Goal: Information Seeking & Learning: Learn about a topic

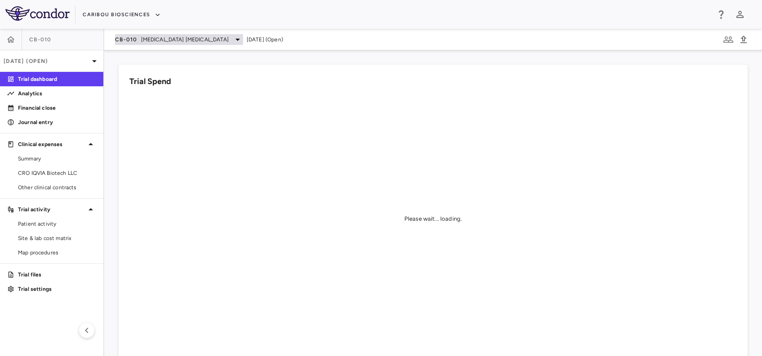
click at [153, 39] on span "[MEDICAL_DATA] [MEDICAL_DATA]" at bounding box center [185, 40] width 88 height 8
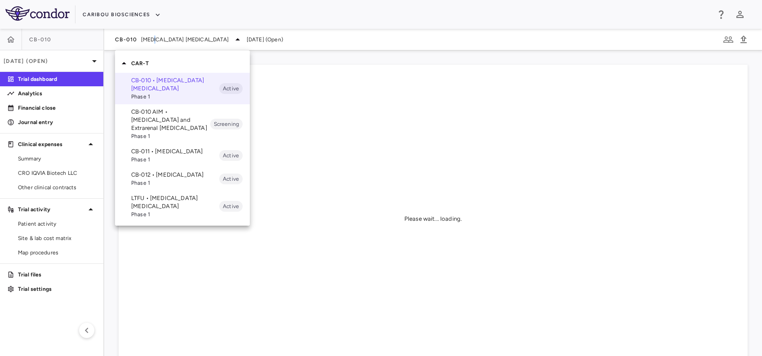
click at [156, 152] on p "CB-011 • [MEDICAL_DATA]" at bounding box center [175, 151] width 88 height 8
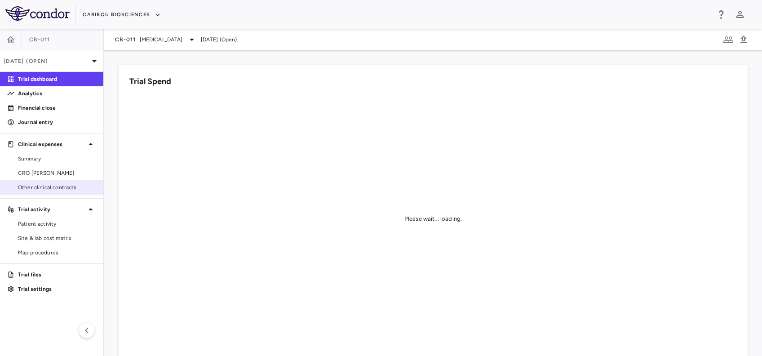
click at [44, 191] on span "Other clinical contracts" at bounding box center [57, 187] width 78 height 8
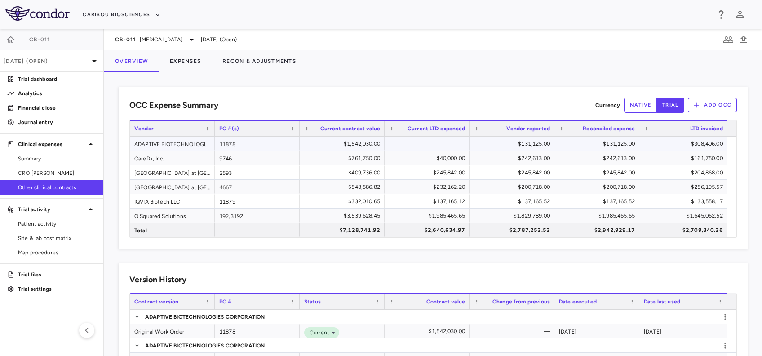
click at [175, 144] on div "ADAPTIVE BIOTECHNOLOGIES CORPORATION" at bounding box center [172, 144] width 85 height 14
click at [504, 144] on div "$131,125.00" at bounding box center [514, 144] width 72 height 14
click at [520, 144] on div "$131,125.00" at bounding box center [514, 144] width 72 height 14
click at [50, 174] on span "CRO [PERSON_NAME]" at bounding box center [57, 173] width 78 height 8
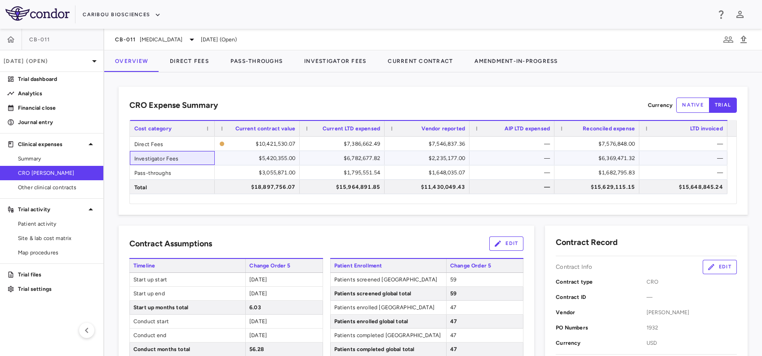
click at [184, 157] on div "Investigator Fees" at bounding box center [172, 158] width 85 height 14
click at [429, 160] on div "$2,235,177.00" at bounding box center [429, 158] width 72 height 14
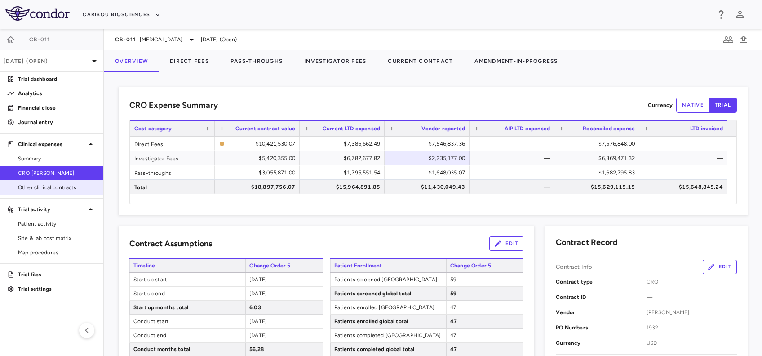
click at [51, 188] on span "Other clinical contracts" at bounding box center [57, 187] width 78 height 8
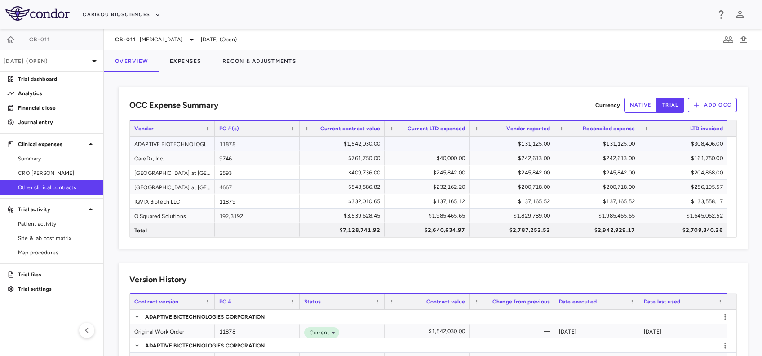
click at [178, 143] on div "ADAPTIVE BIOTECHNOLOGIES CORPORATION" at bounding box center [172, 144] width 85 height 14
click at [516, 140] on div "$131,125.00" at bounding box center [514, 144] width 72 height 14
click at [410, 83] on div "OCC Expense Summary Currency native trial Add OCC Press SPACE to deselect this …" at bounding box center [433, 214] width 658 height 284
click at [72, 170] on span "CRO [PERSON_NAME]" at bounding box center [57, 173] width 78 height 8
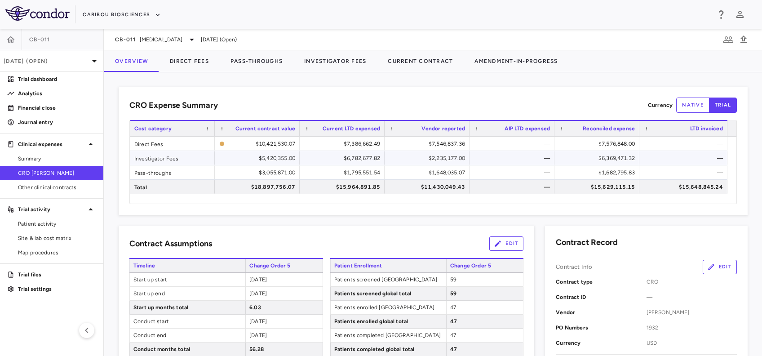
click at [441, 158] on div "$2,235,177.00" at bounding box center [429, 158] width 72 height 14
click at [608, 157] on div "$6,369,471.32" at bounding box center [599, 158] width 72 height 14
click at [61, 161] on span "Summary" at bounding box center [57, 159] width 78 height 8
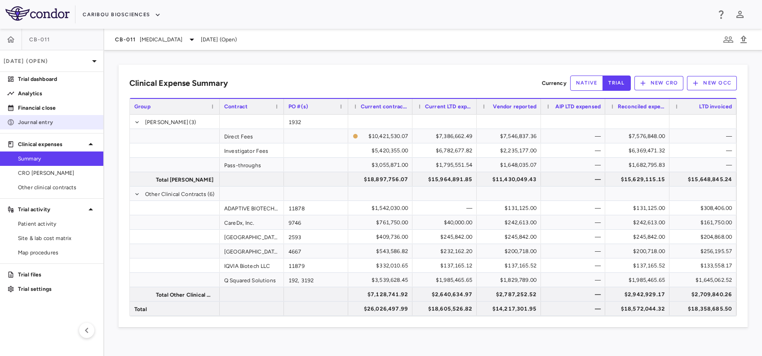
click at [49, 126] on link "Journal entry" at bounding box center [51, 122] width 103 height 13
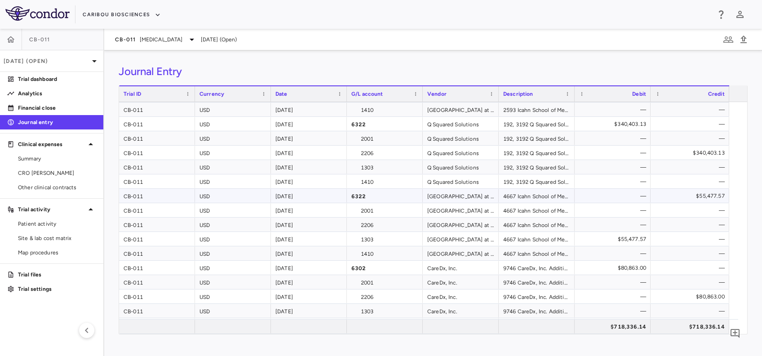
scroll to position [285, 0]
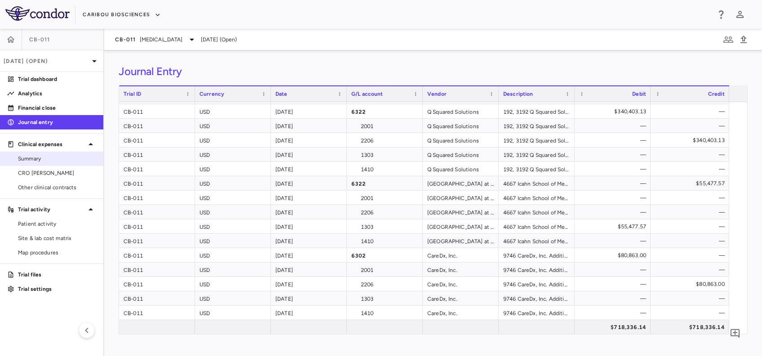
click at [40, 161] on span "Summary" at bounding box center [57, 159] width 78 height 8
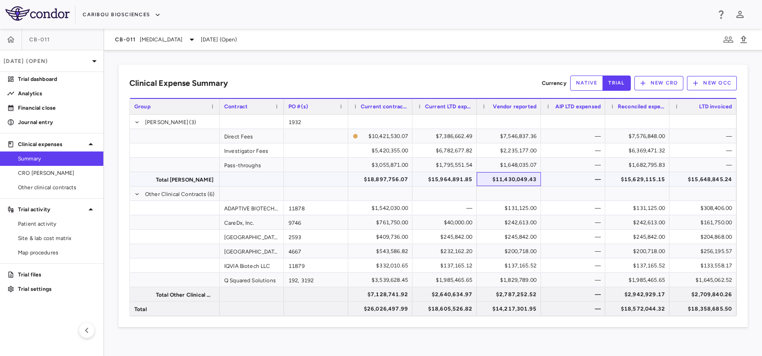
click at [516, 176] on div "$11,430,049.43" at bounding box center [511, 179] width 52 height 14
click at [510, 305] on div "$14,217,301.95" at bounding box center [511, 309] width 52 height 14
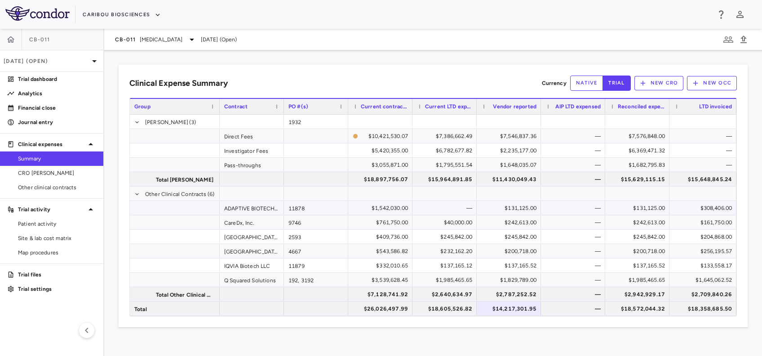
click at [514, 208] on div "$131,125.00" at bounding box center [511, 208] width 52 height 14
click at [640, 203] on div "$131,125.00" at bounding box center [640, 208] width 52 height 14
click at [698, 310] on div "$18,358,685.50" at bounding box center [705, 309] width 54 height 14
drag, startPoint x: 52, startPoint y: 121, endPoint x: 51, endPoint y: 161, distance: 40.5
click at [52, 121] on p "Journal entry" at bounding box center [57, 122] width 78 height 8
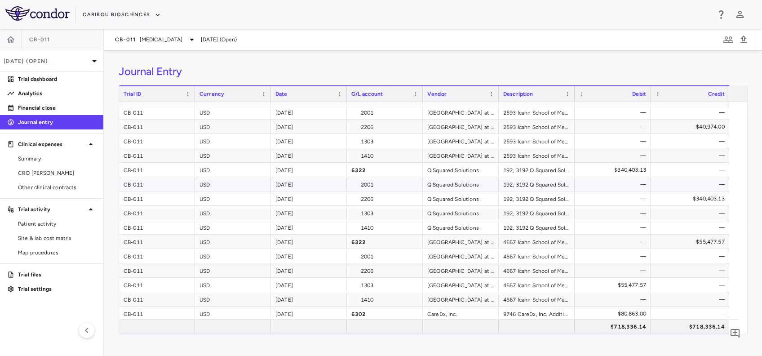
scroll to position [285, 0]
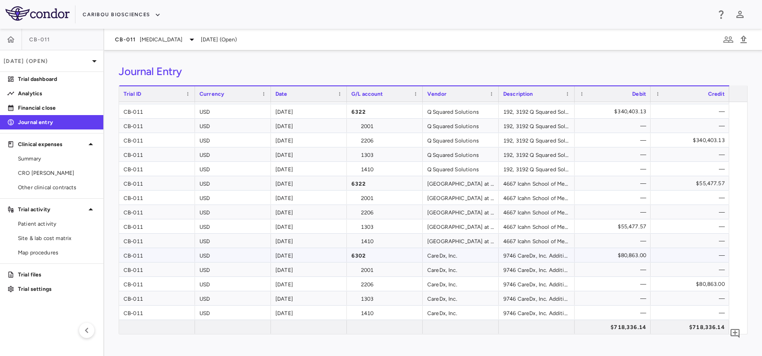
click at [627, 249] on div "$80,863.00" at bounding box center [614, 255] width 63 height 14
click at [594, 247] on div "—" at bounding box center [613, 241] width 76 height 14
click at [486, 209] on div "[GEOGRAPHIC_DATA] at [GEOGRAPHIC_DATA]" at bounding box center [461, 212] width 76 height 14
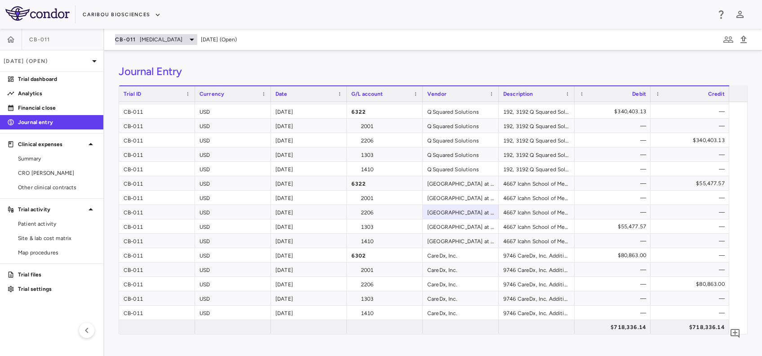
click at [173, 38] on span "[MEDICAL_DATA]" at bounding box center [161, 40] width 43 height 8
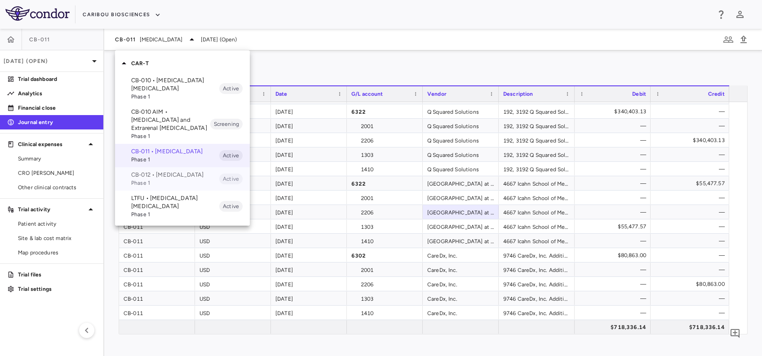
click at [154, 170] on div "CB-012 • [MEDICAL_DATA] Phase 1 Active" at bounding box center [182, 178] width 135 height 23
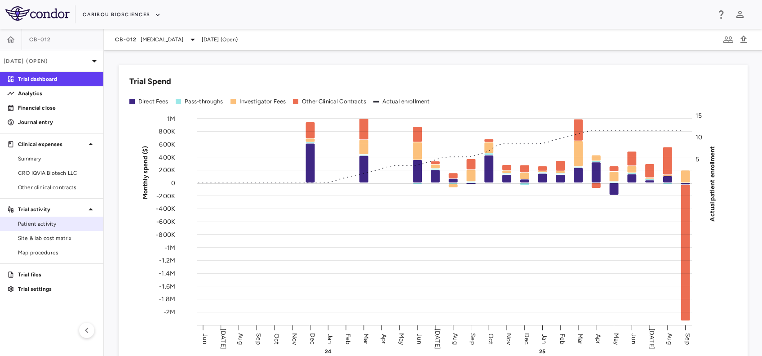
click at [45, 227] on span "Patient activity" at bounding box center [57, 224] width 78 height 8
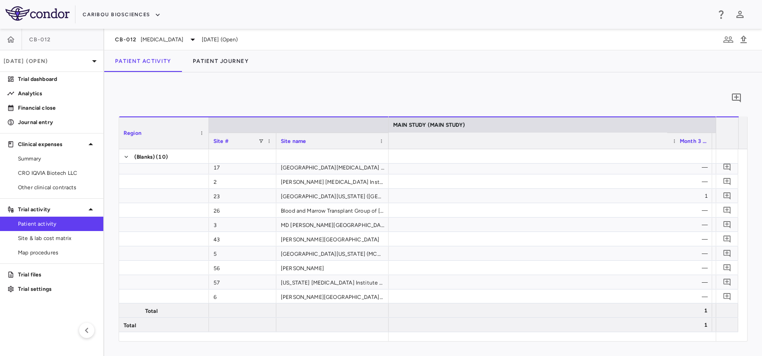
scroll to position [0, 1741]
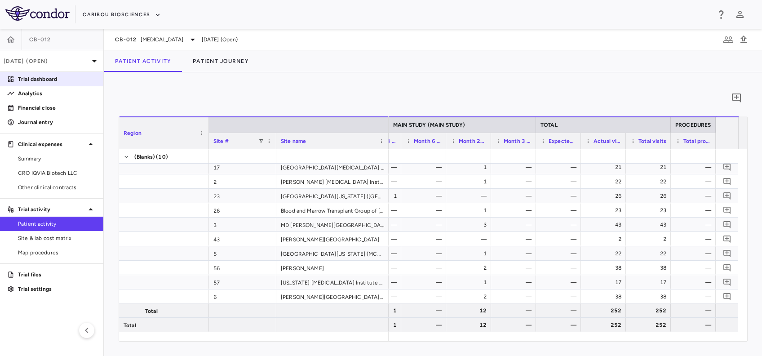
click at [51, 82] on p "Trial dashboard" at bounding box center [57, 79] width 78 height 8
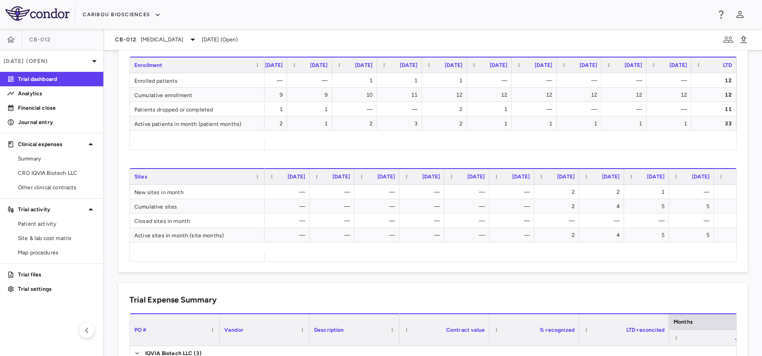
scroll to position [0, 841]
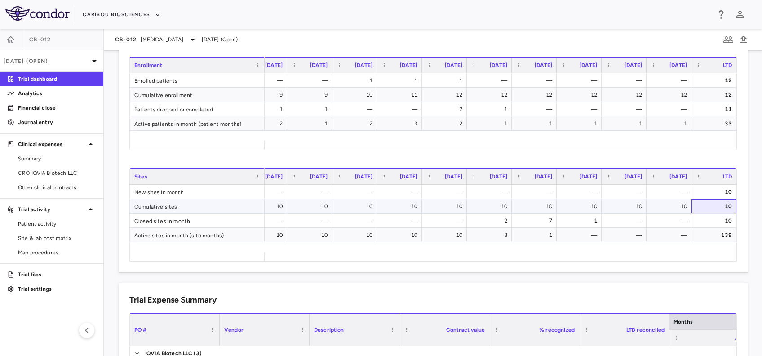
click at [705, 201] on div "10" at bounding box center [716, 206] width 32 height 14
click at [11, 40] on icon "button" at bounding box center [11, 39] width 8 height 6
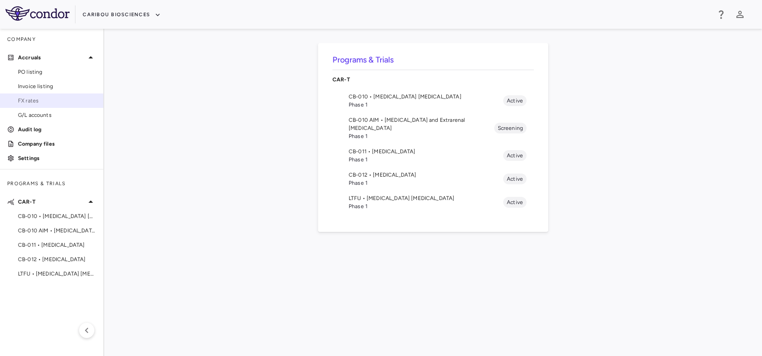
click at [54, 98] on span "FX rates" at bounding box center [57, 101] width 78 height 8
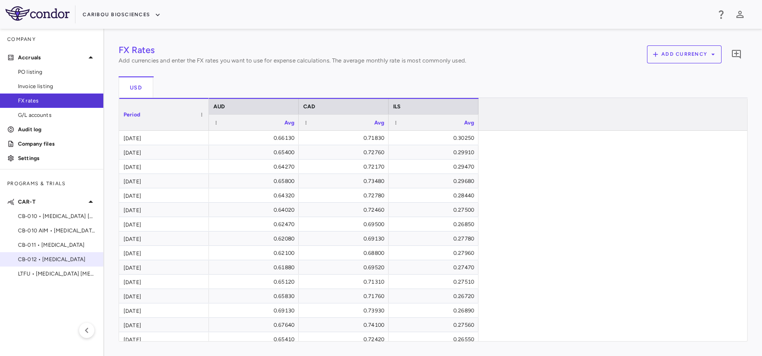
click at [53, 254] on div "CB-012 • [MEDICAL_DATA]" at bounding box center [51, 259] width 103 height 13
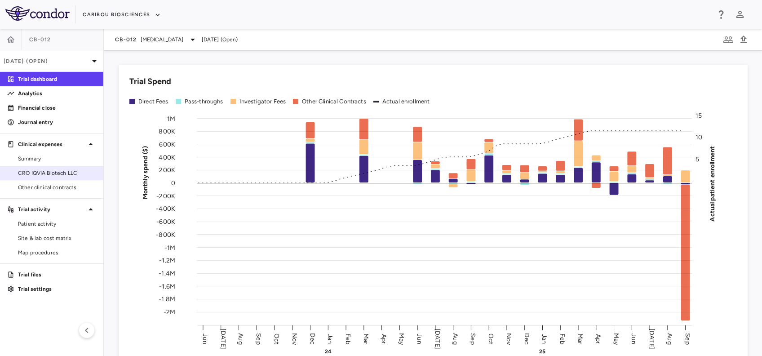
drag, startPoint x: 44, startPoint y: 176, endPoint x: 22, endPoint y: 177, distance: 21.6
click at [44, 176] on span "CRO IQVIA Biotech LLC" at bounding box center [57, 173] width 78 height 8
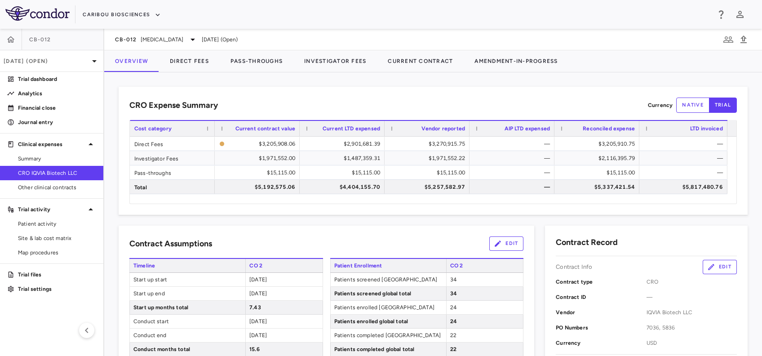
scroll to position [120, 0]
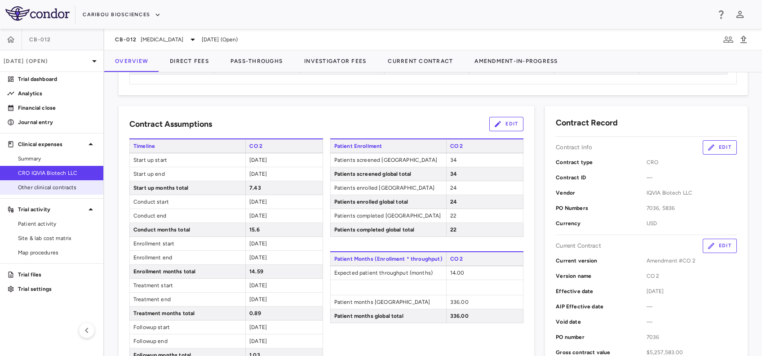
drag, startPoint x: 51, startPoint y: 193, endPoint x: 62, endPoint y: 187, distance: 12.1
click at [50, 193] on link "Other clinical contracts" at bounding box center [51, 187] width 103 height 13
click at [62, 187] on span "Other clinical contracts" at bounding box center [57, 187] width 78 height 8
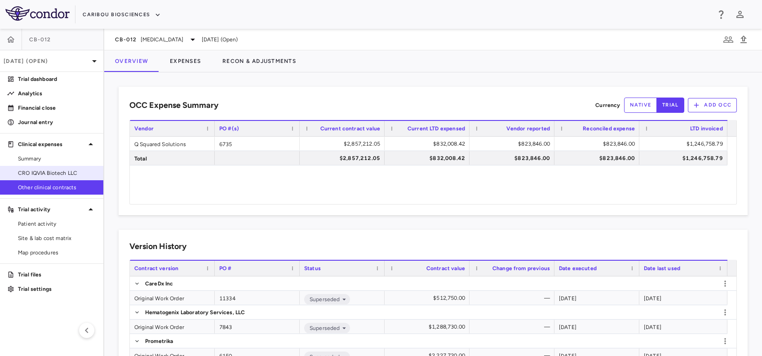
click at [43, 173] on span "CRO IQVIA Biotech LLC" at bounding box center [57, 173] width 78 height 8
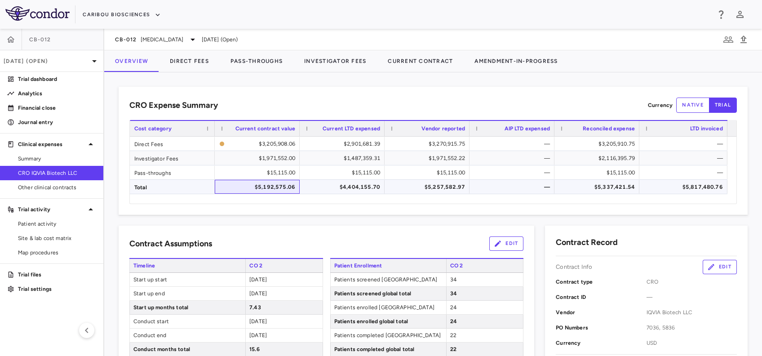
click at [256, 191] on div "$5,192,575.06" at bounding box center [259, 187] width 72 height 14
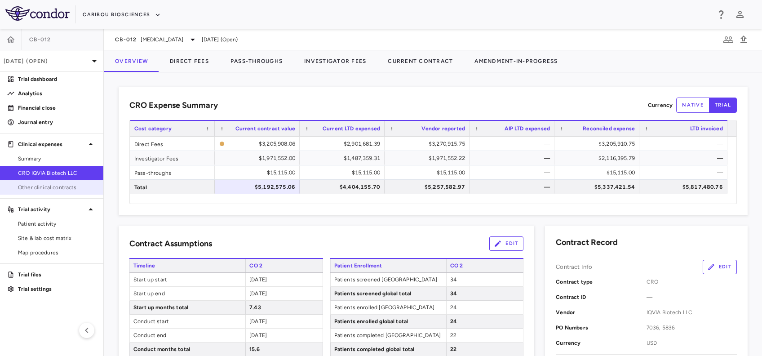
click at [50, 183] on span "Other clinical contracts" at bounding box center [57, 187] width 78 height 8
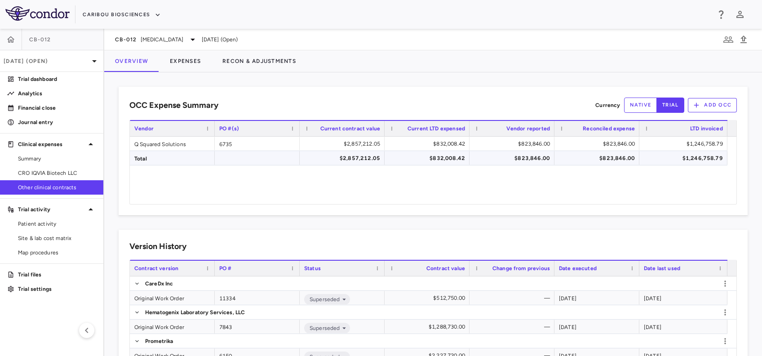
click at [359, 152] on div "$2,857,212.05" at bounding box center [344, 158] width 72 height 14
click at [69, 176] on span "CRO IQVIA Biotech LLC" at bounding box center [57, 173] width 78 height 8
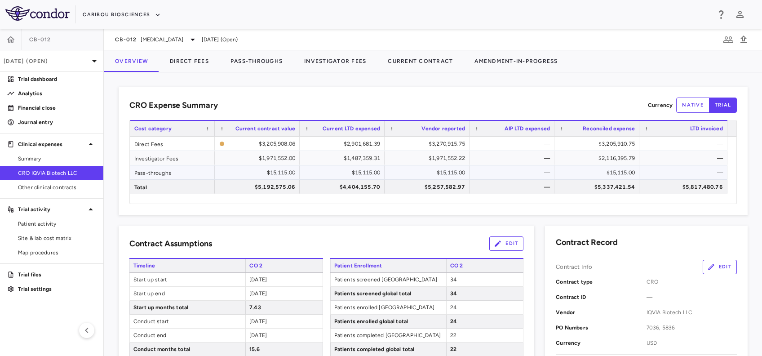
drag, startPoint x: 295, startPoint y: 170, endPoint x: 279, endPoint y: 162, distance: 17.9
click at [295, 170] on div "$15,115.00" at bounding box center [259, 172] width 72 height 14
drag, startPoint x: 266, startPoint y: 155, endPoint x: 257, endPoint y: 163, distance: 12.4
click at [266, 155] on div "$1,971,552.00" at bounding box center [259, 158] width 72 height 14
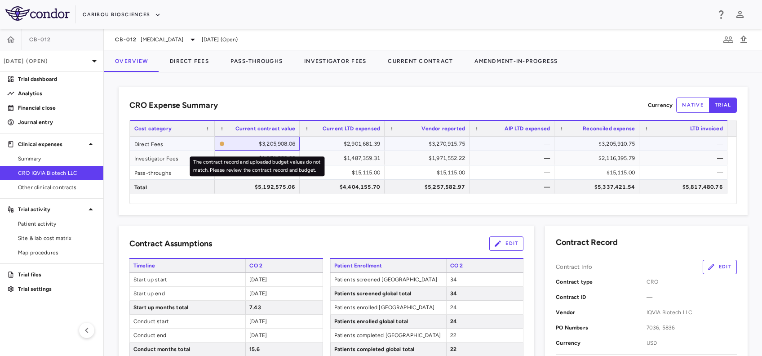
drag, startPoint x: 259, startPoint y: 145, endPoint x: 261, endPoint y: 151, distance: 6.1
click at [259, 145] on div "$3,205,908.06" at bounding box center [261, 144] width 67 height 14
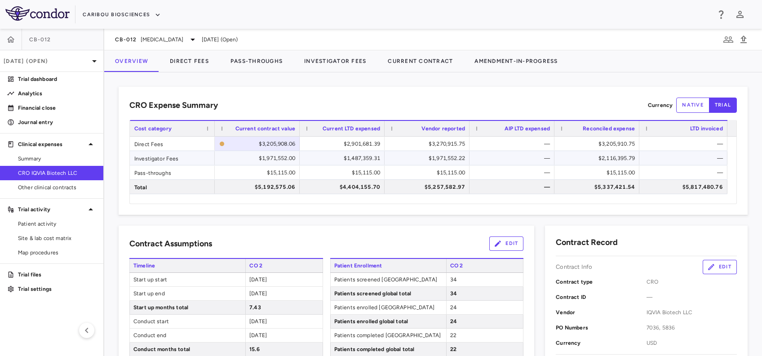
click at [263, 151] on div "$1,971,552.00" at bounding box center [257, 158] width 85 height 14
click at [281, 168] on div "$15,115.00" at bounding box center [259, 172] width 72 height 14
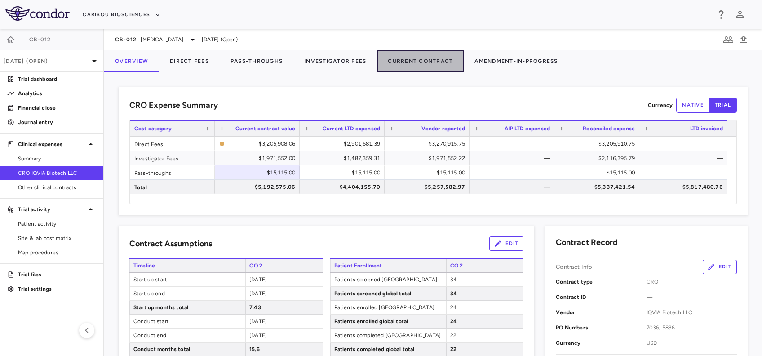
drag, startPoint x: 417, startPoint y: 58, endPoint x: 511, endPoint y: 83, distance: 96.7
click at [417, 58] on button "Current Contract" at bounding box center [420, 61] width 87 height 22
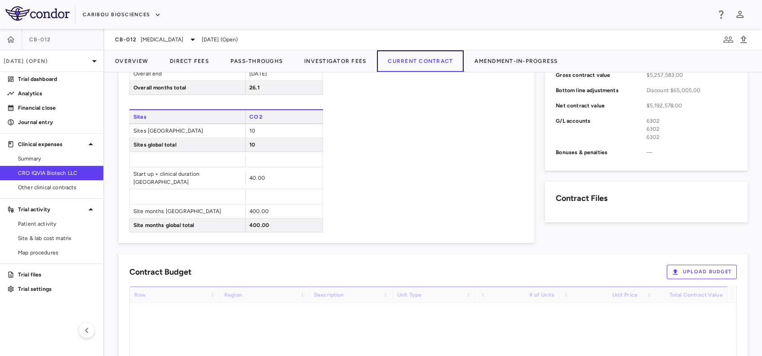
scroll to position [419, 0]
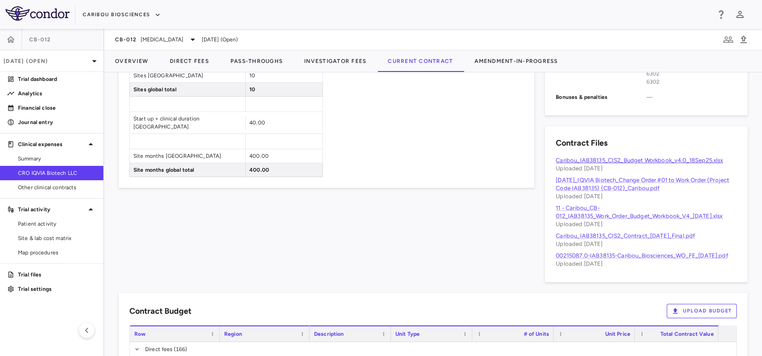
click at [611, 161] on link "Caribou_IAB38135_CIS2_Budget Workbook_v4.0_18Sep25.xlsx" at bounding box center [639, 160] width 167 height 7
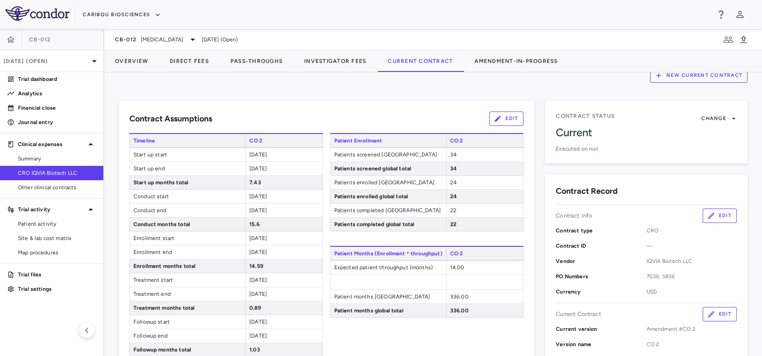
scroll to position [0, 0]
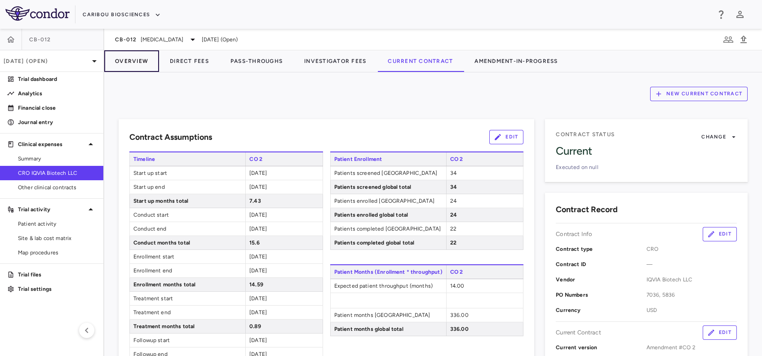
click at [136, 63] on button "Overview" at bounding box center [131, 61] width 55 height 22
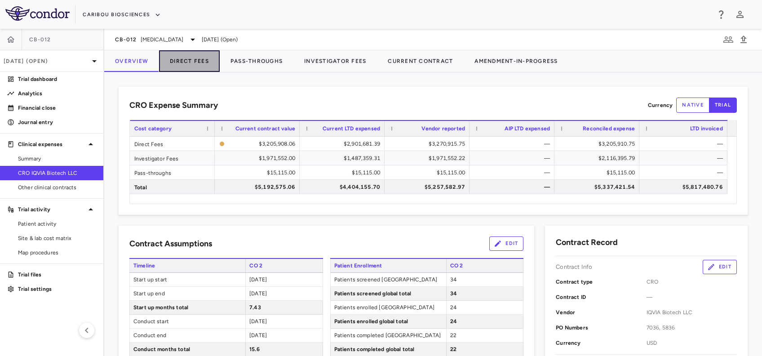
click at [182, 67] on button "Direct Fees" at bounding box center [189, 61] width 61 height 22
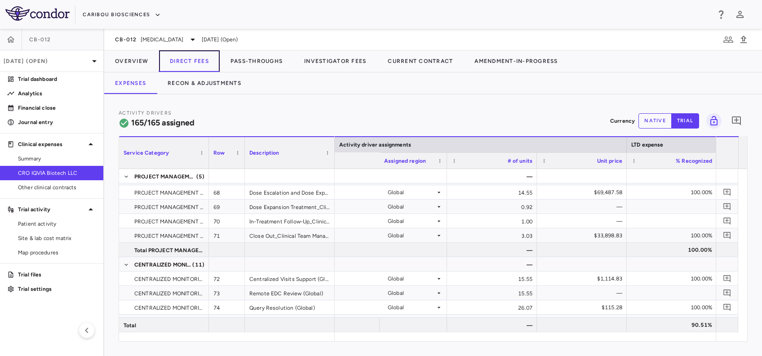
scroll to position [0, 1039]
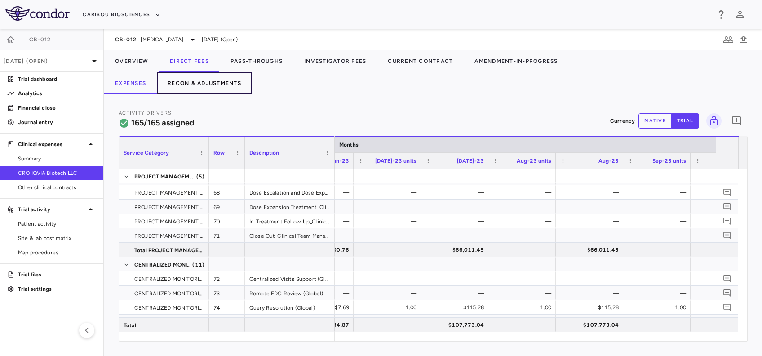
click at [191, 85] on button "Recon & Adjustments" at bounding box center [204, 83] width 95 height 22
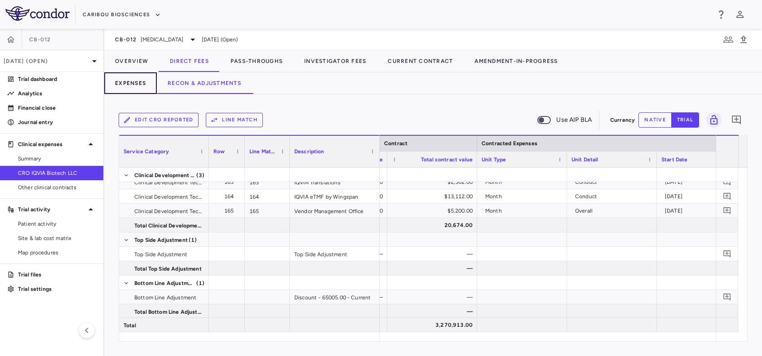
click at [130, 85] on button "Expenses" at bounding box center [130, 83] width 53 height 22
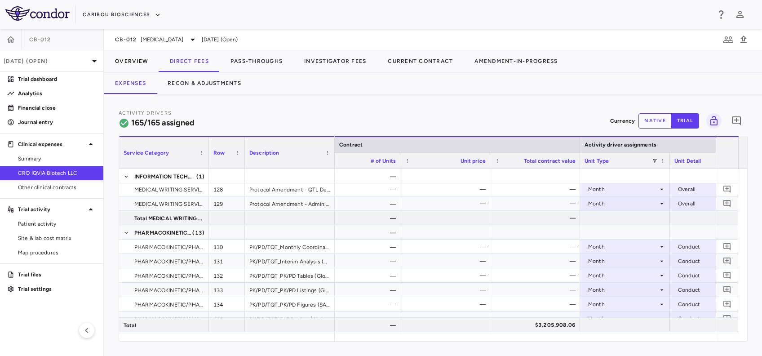
scroll to position [2085, 0]
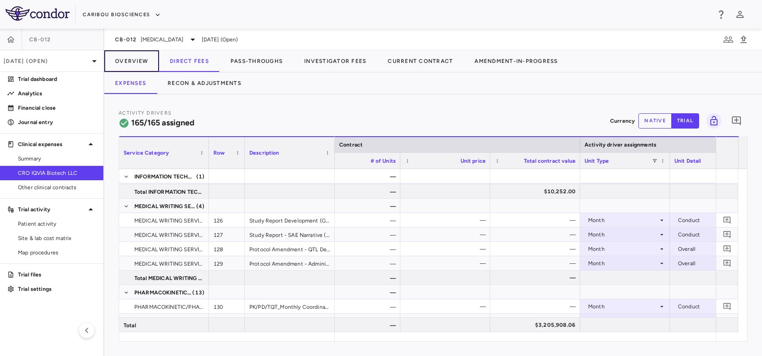
click at [137, 63] on button "Overview" at bounding box center [131, 61] width 55 height 22
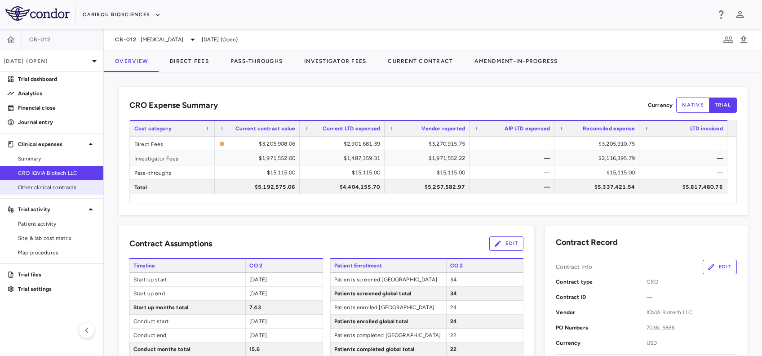
click at [32, 191] on span "Other clinical contracts" at bounding box center [57, 187] width 78 height 8
